Goal: Navigation & Orientation: Understand site structure

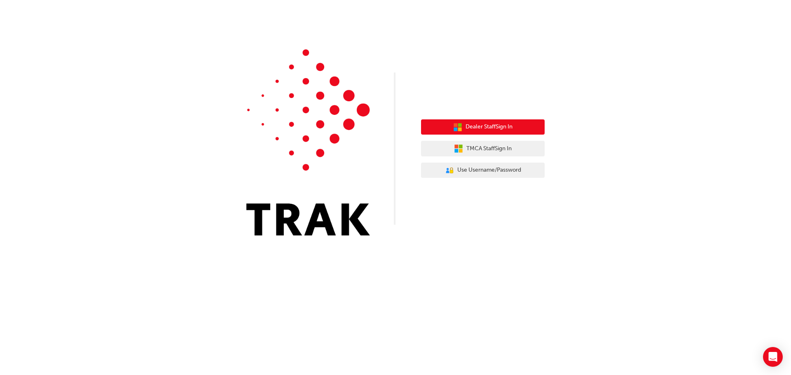
click at [494, 132] on button "Dealer Staff Sign In" at bounding box center [483, 127] width 124 height 16
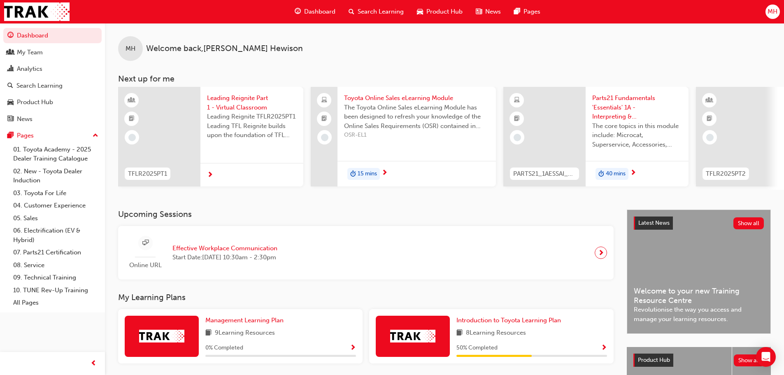
click at [316, 13] on span "Dashboard" at bounding box center [319, 11] width 31 height 9
click at [47, 100] on div "Product Hub" at bounding box center [35, 102] width 36 height 9
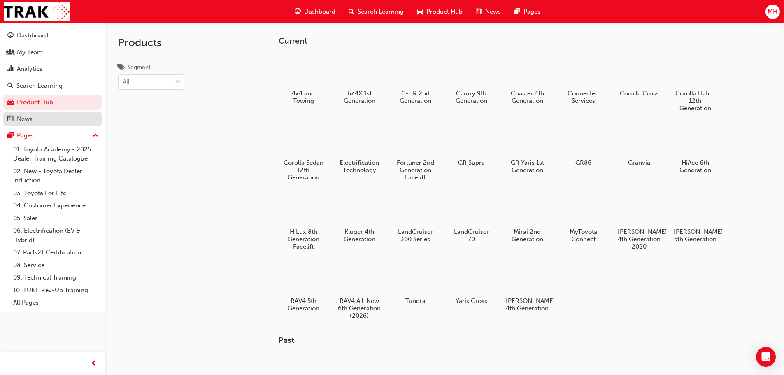
click at [58, 117] on div "News" at bounding box center [52, 119] width 90 height 10
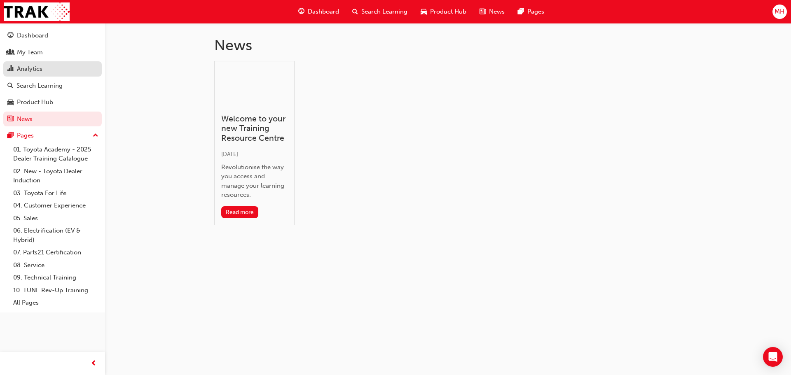
click at [44, 66] on div "Analytics" at bounding box center [52, 69] width 90 height 10
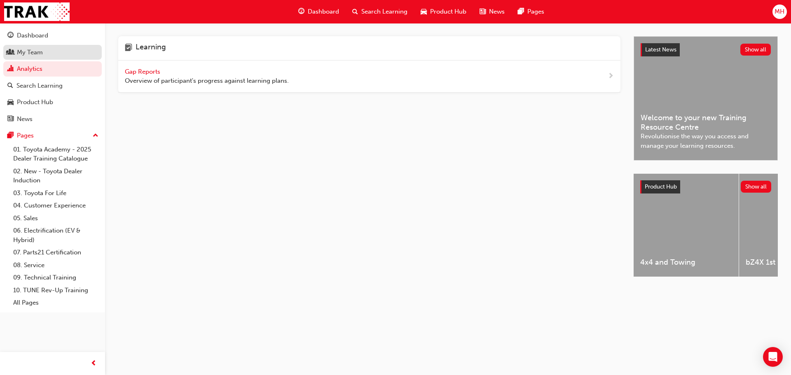
click at [48, 50] on div "My Team" at bounding box center [52, 52] width 90 height 10
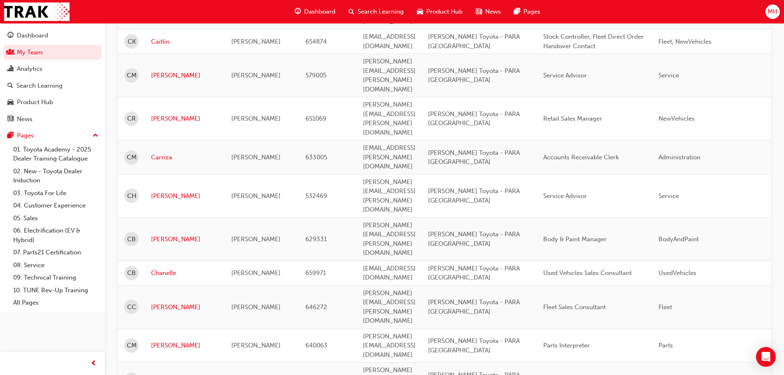
scroll to position [1146, 0]
